Goal: Information Seeking & Learning: Find specific page/section

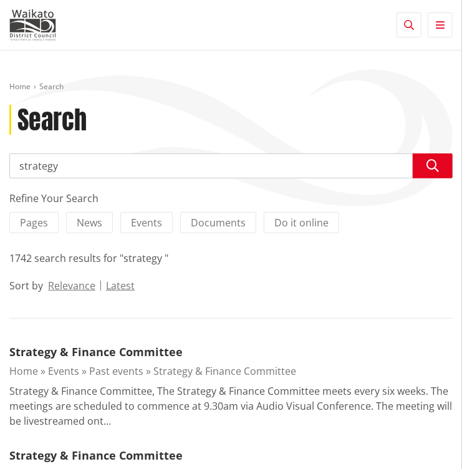
click at [19, 164] on input "strategy" at bounding box center [230, 165] width 443 height 25
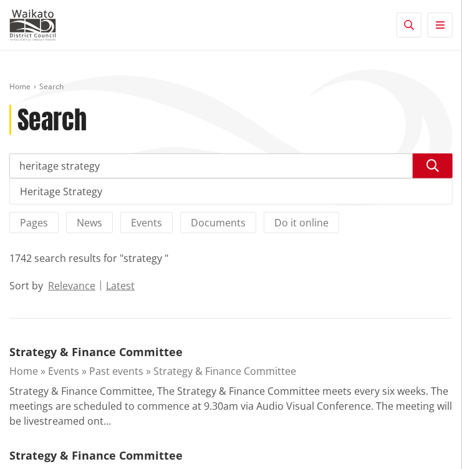
type input "heritage strategy"
click at [432, 160] on icon "button" at bounding box center [433, 166] width 12 height 12
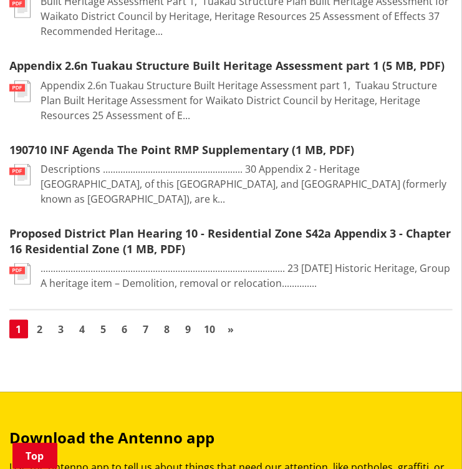
scroll to position [1763, 0]
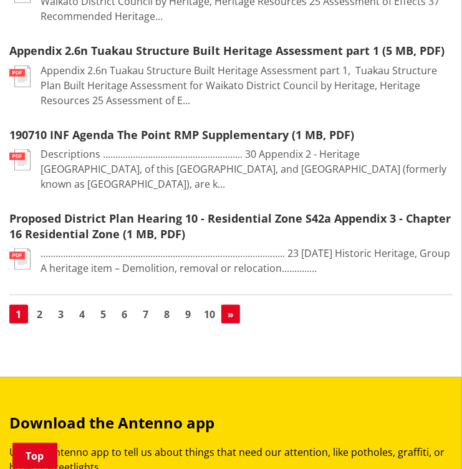
click at [231, 308] on span "»" at bounding box center [231, 315] width 6 height 14
